Goal: Task Accomplishment & Management: Use online tool/utility

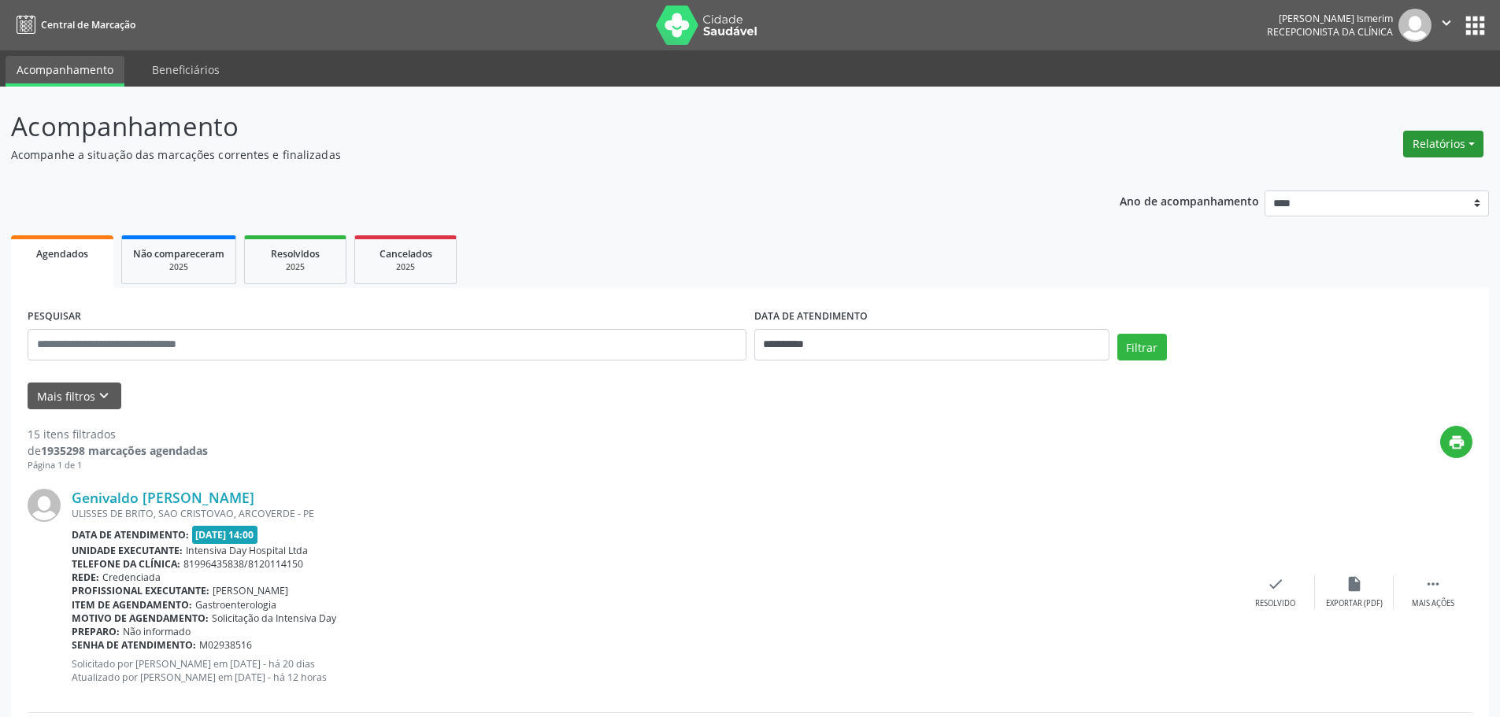
click at [1441, 143] on button "Relatórios" at bounding box center [1443, 144] width 80 height 27
click at [1367, 176] on link "Agendamentos" at bounding box center [1399, 178] width 169 height 22
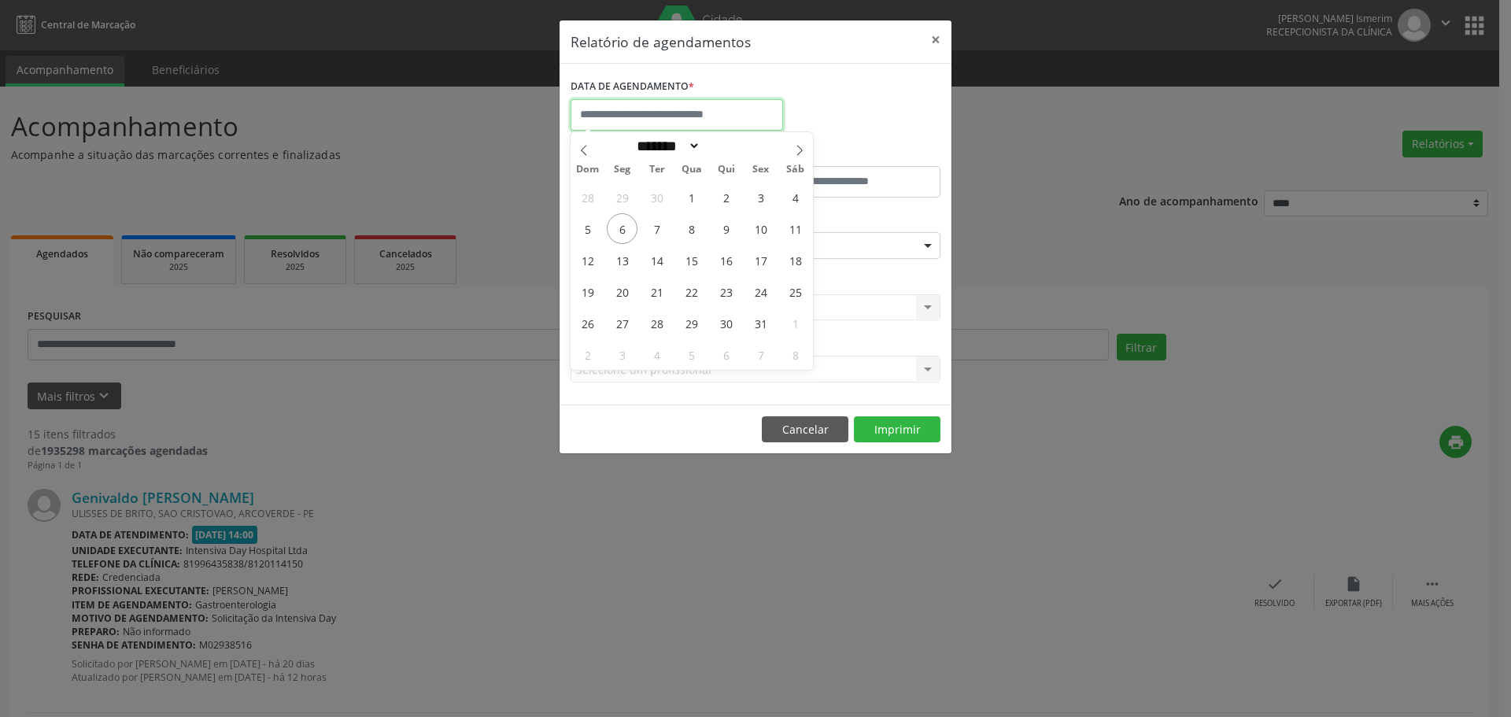
click at [638, 116] on input "text" at bounding box center [677, 114] width 213 height 31
click at [664, 228] on span "7" at bounding box center [657, 228] width 31 height 31
type input "**********"
click at [664, 228] on span "7" at bounding box center [657, 228] width 31 height 31
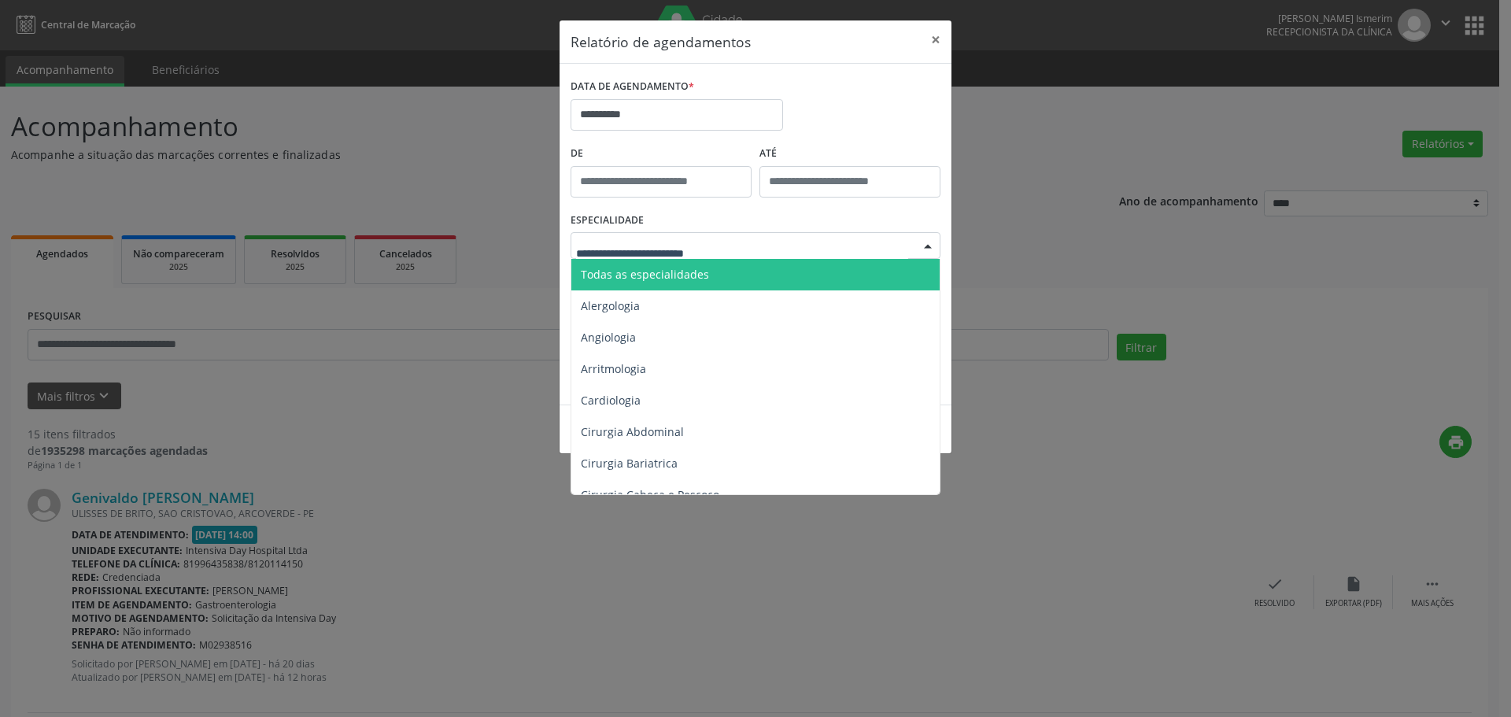
click at [912, 246] on div at bounding box center [756, 245] width 370 height 27
click at [627, 268] on span "Todas as especialidades" at bounding box center [645, 274] width 128 height 15
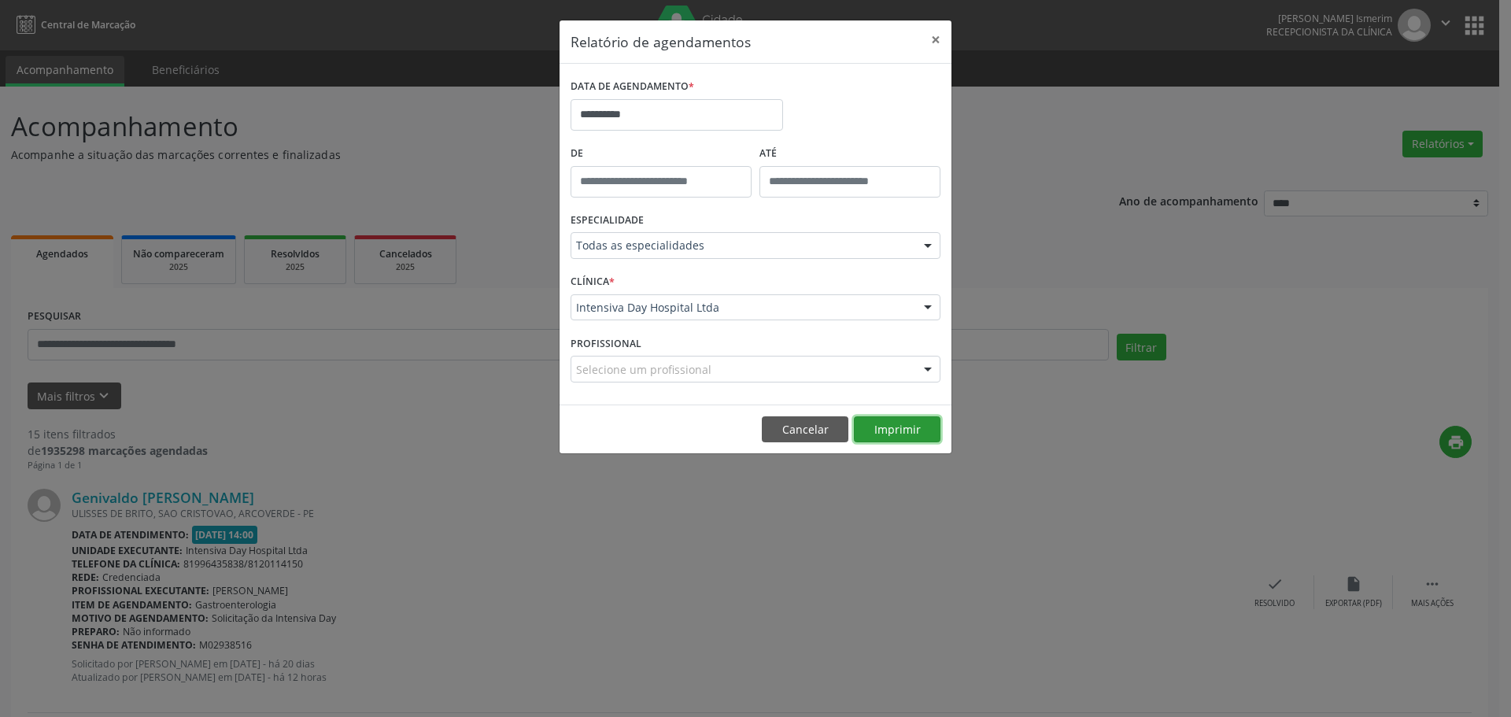
click at [897, 429] on button "Imprimir" at bounding box center [897, 429] width 87 height 27
click at [938, 34] on button "×" at bounding box center [935, 39] width 31 height 39
